Goal: Communication & Community: Answer question/provide support

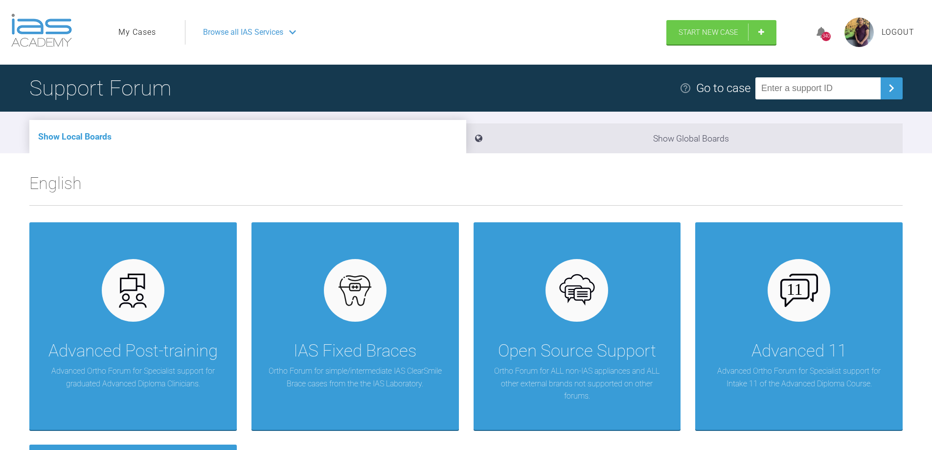
click at [138, 35] on link "My Cases" at bounding box center [137, 32] width 38 height 13
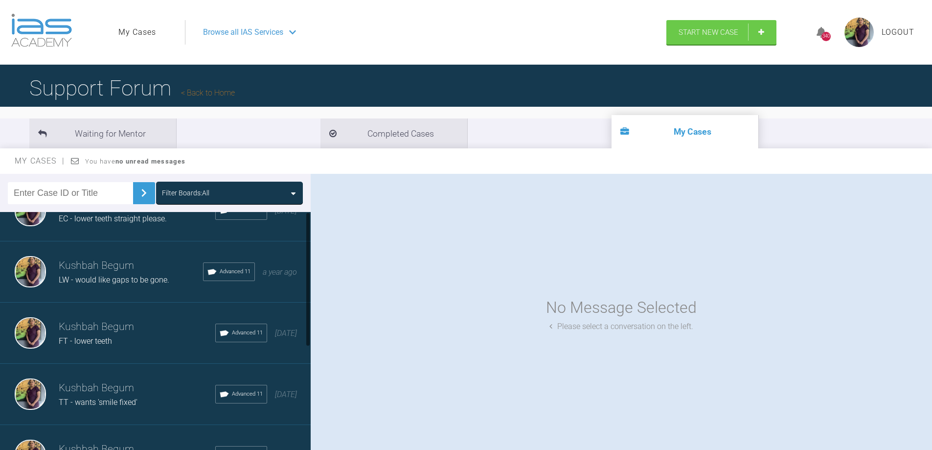
scroll to position [49, 0]
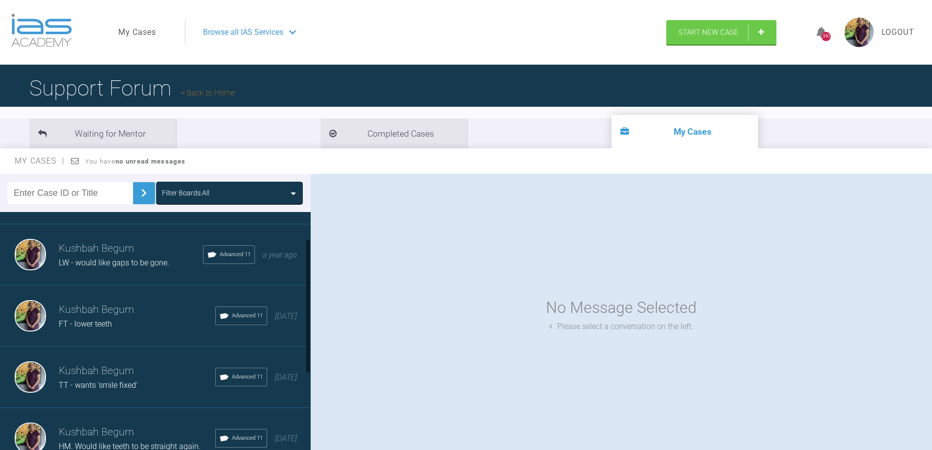
click at [123, 381] on span "TT - wants 'smile fixed'" at bounding box center [98, 384] width 79 height 9
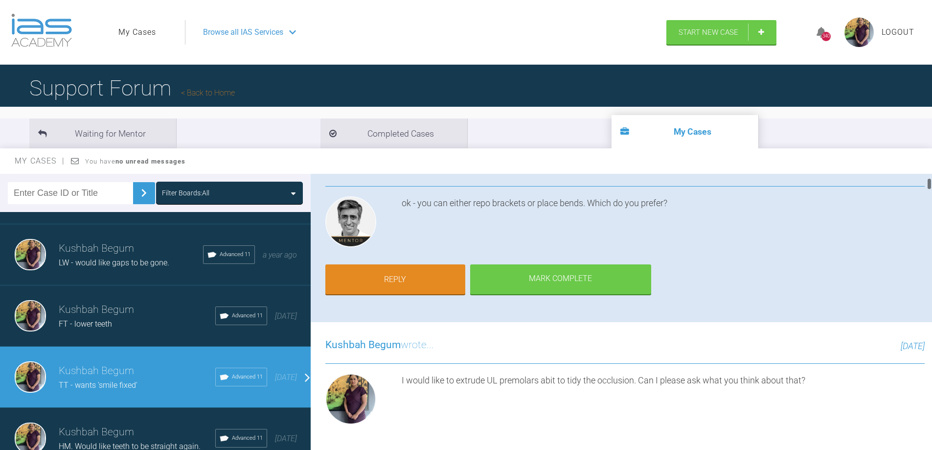
scroll to position [98, 0]
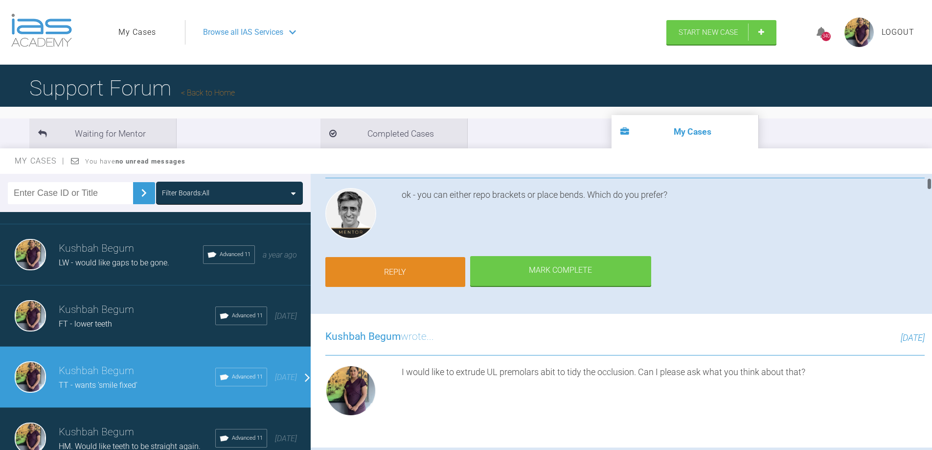
click at [436, 267] on link "Reply" at bounding box center [395, 272] width 140 height 30
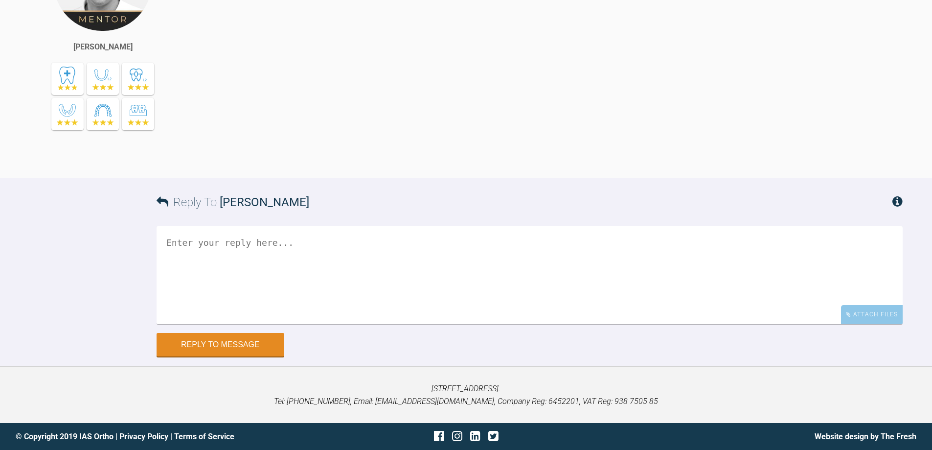
scroll to position [9437, 0]
click at [210, 254] on textarea at bounding box center [530, 275] width 746 height 98
click at [419, 243] on textarea "I would have preferred to reposition the brackets. [PERSON_NAME], the mother" at bounding box center [530, 275] width 746 height 98
click at [519, 292] on textarea "I would have preferred to reposition the brackets. However, the mother" at bounding box center [530, 275] width 746 height 98
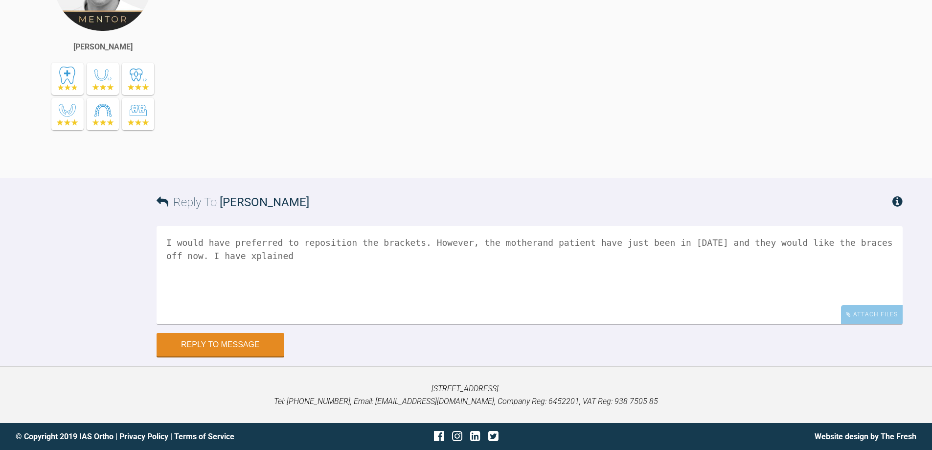
click at [191, 305] on textarea "I would have preferred to reposition the brackets. However, the motherand patie…" at bounding box center [530, 275] width 746 height 98
click at [242, 303] on textarea "I would have preferred to reposition the brackets. However, the motherand patie…" at bounding box center [530, 275] width 746 height 98
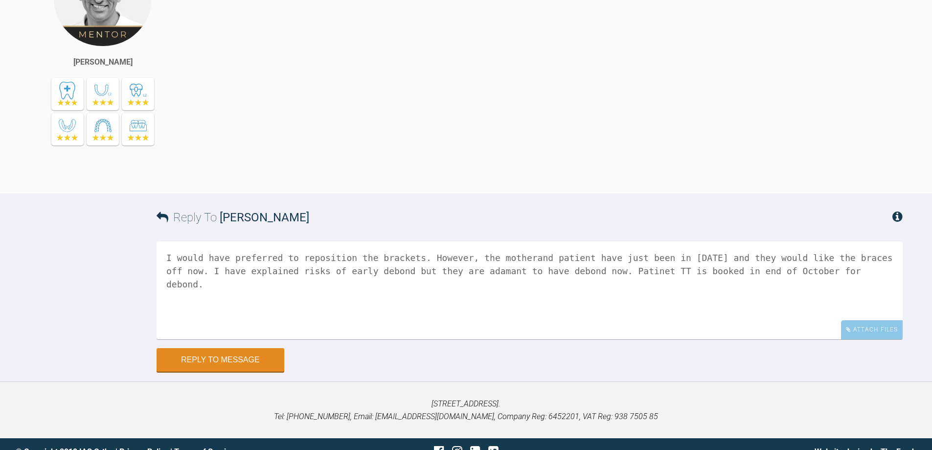
scroll to position [8263, 0]
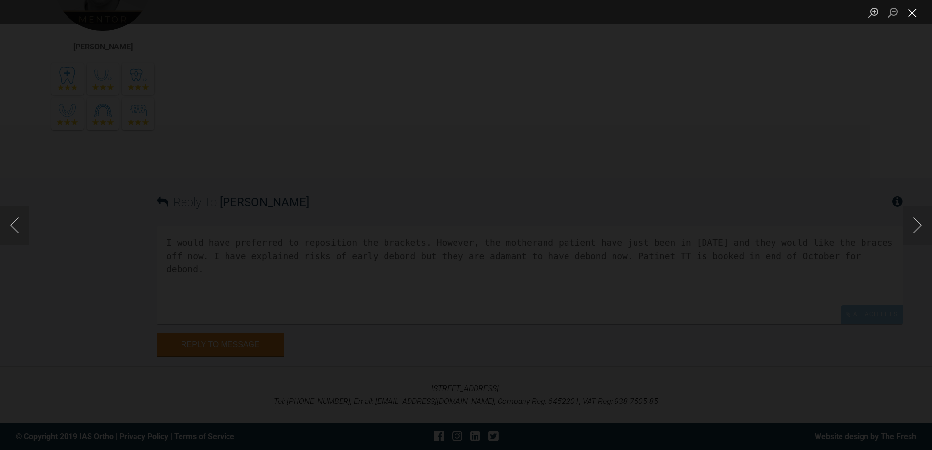
click at [915, 12] on button "Close lightbox" at bounding box center [912, 12] width 20 height 17
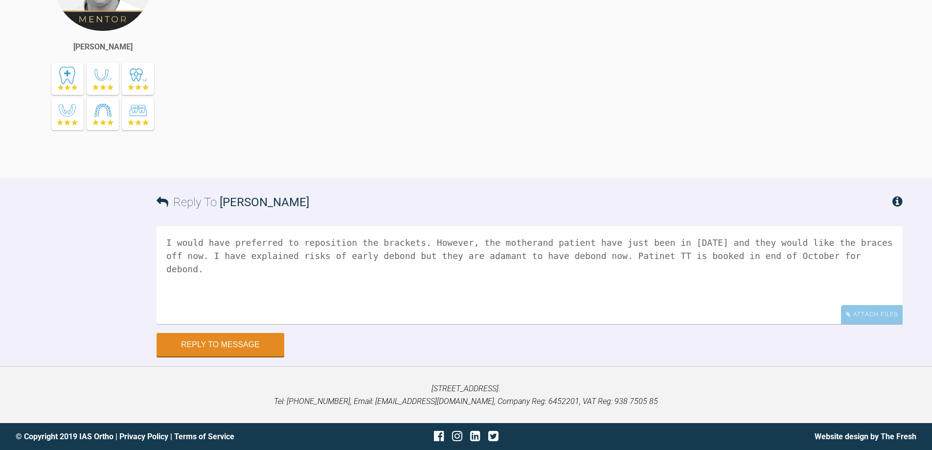
scroll to position [9437, 0]
drag, startPoint x: 573, startPoint y: 255, endPoint x: 565, endPoint y: 256, distance: 7.9
click at [565, 256] on textarea "I would have preferred to reposition the brackets. However, the motherand patie…" at bounding box center [530, 275] width 746 height 98
click at [803, 260] on textarea "I would have preferred to reposition the brackets. However, the motherand patie…" at bounding box center [530, 275] width 746 height 98
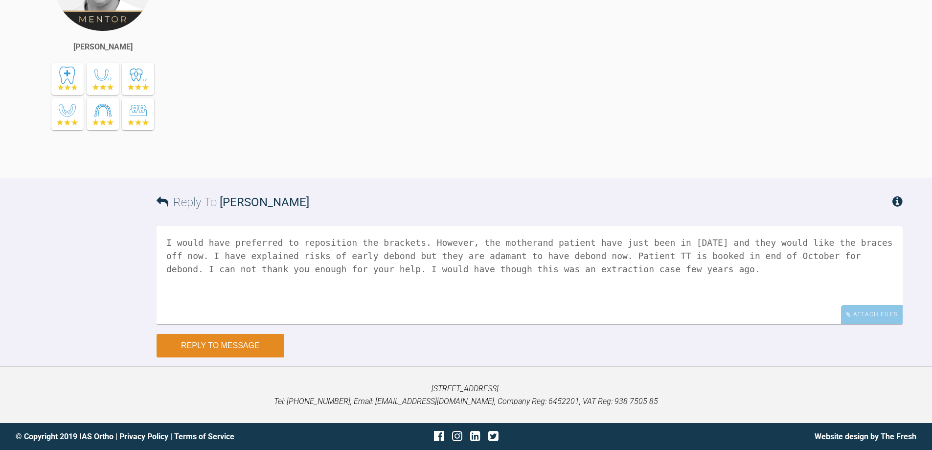
type textarea "I would have preferred to reposition the brackets. However, the motherand patie…"
click at [234, 339] on button "Reply to Message" at bounding box center [221, 345] width 128 height 23
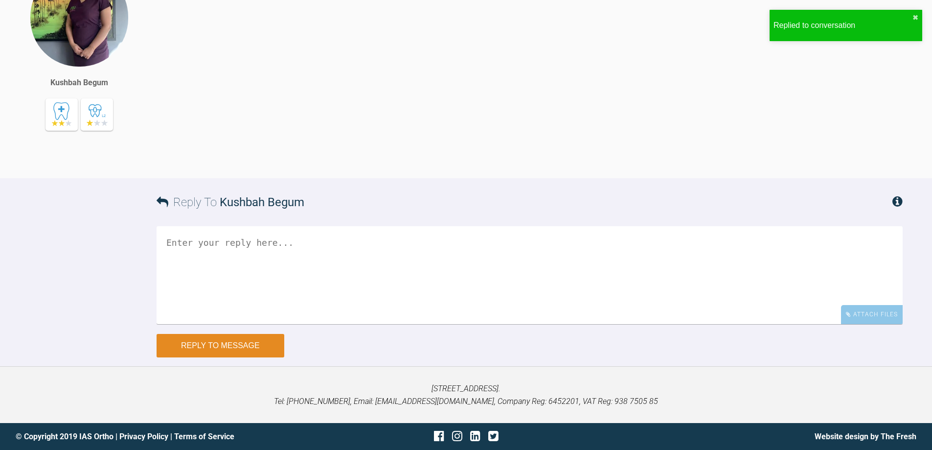
scroll to position [9739, 0]
